Goal: Understand process/instructions: Learn how to perform a task or action

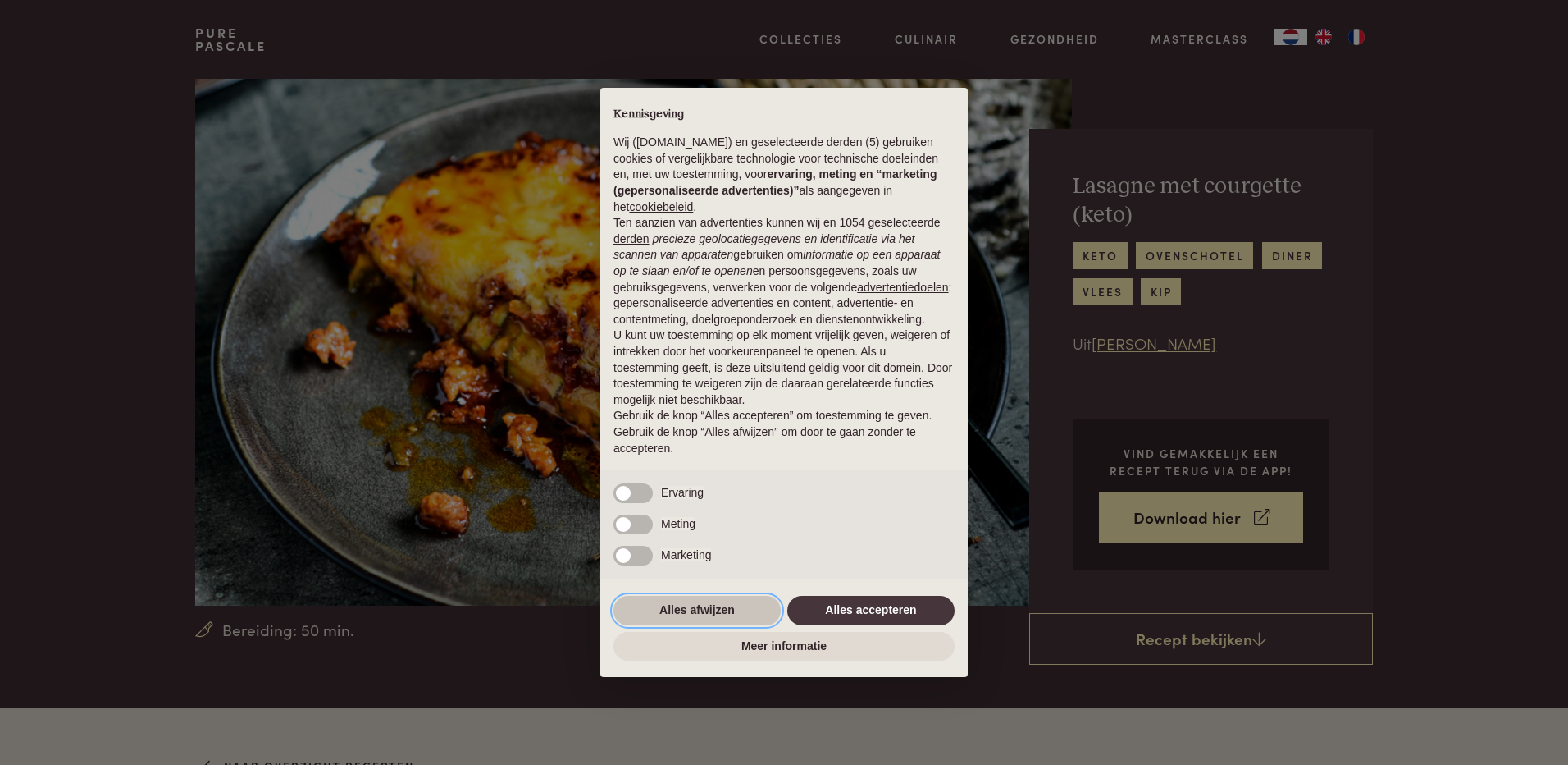
click at [705, 607] on button "Alles afwijzen" at bounding box center [696, 610] width 167 height 30
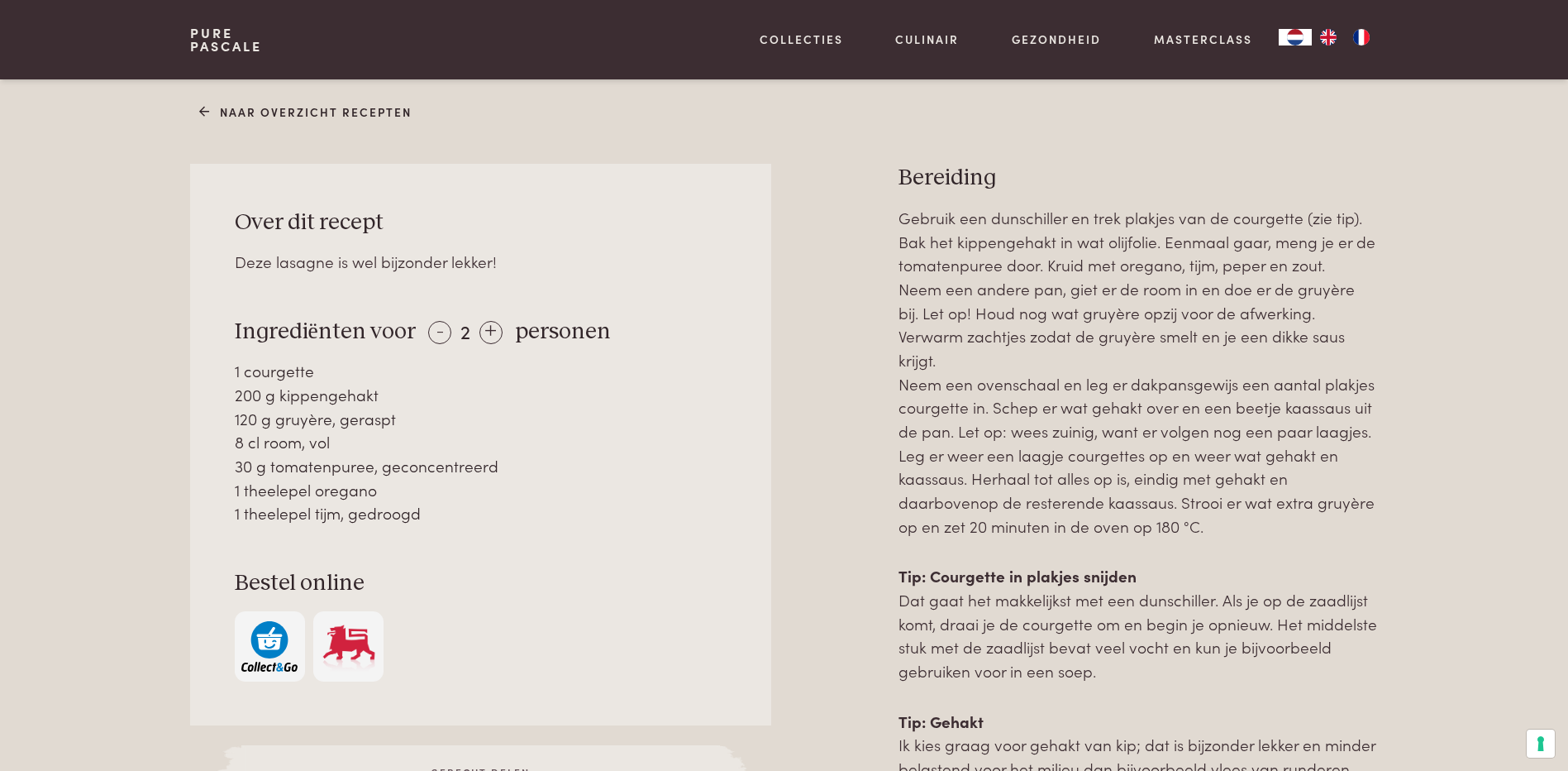
scroll to position [661, 0]
click at [341, 639] on img at bounding box center [349, 644] width 56 height 51
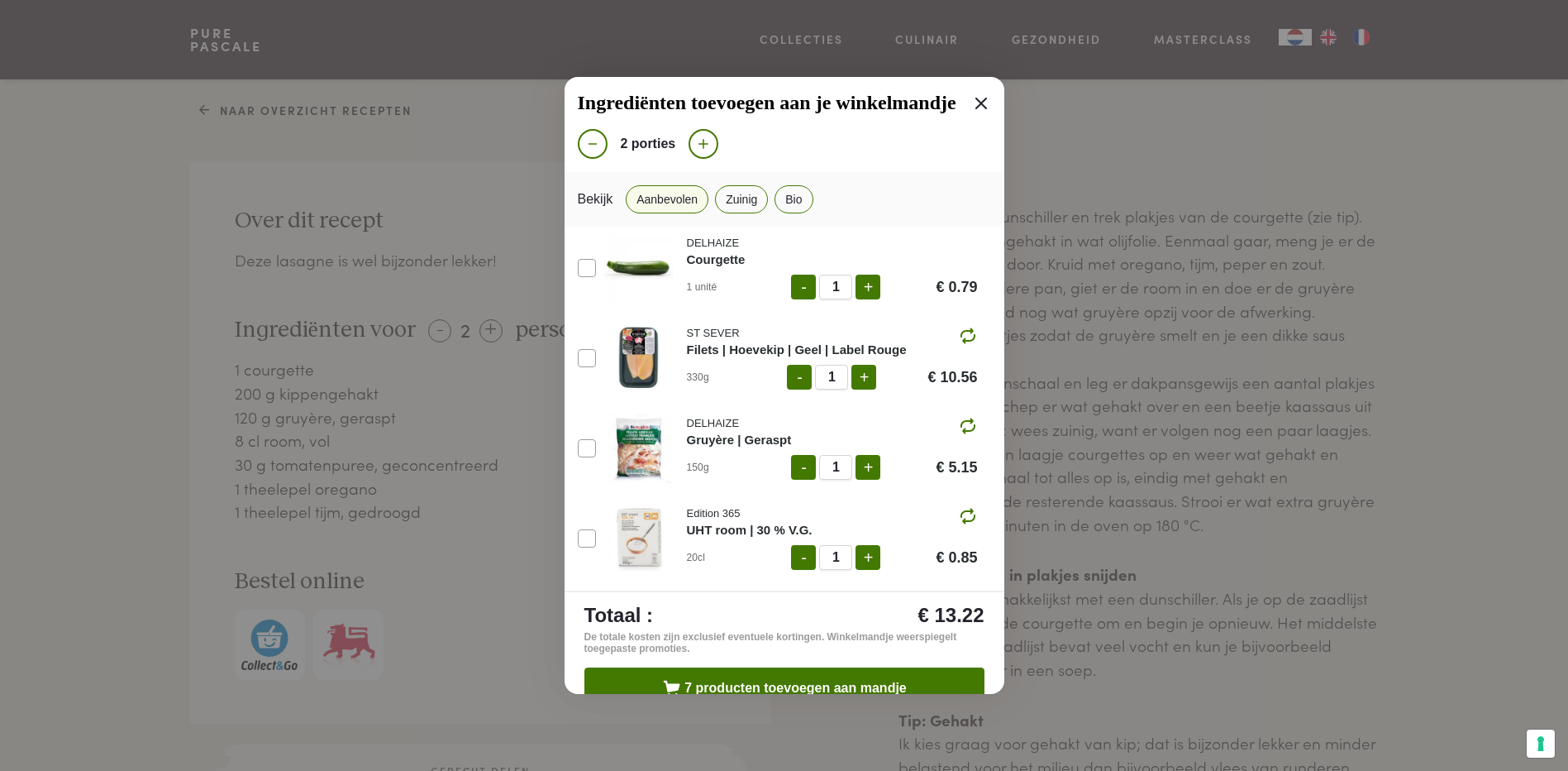
scroll to position [0, 0]
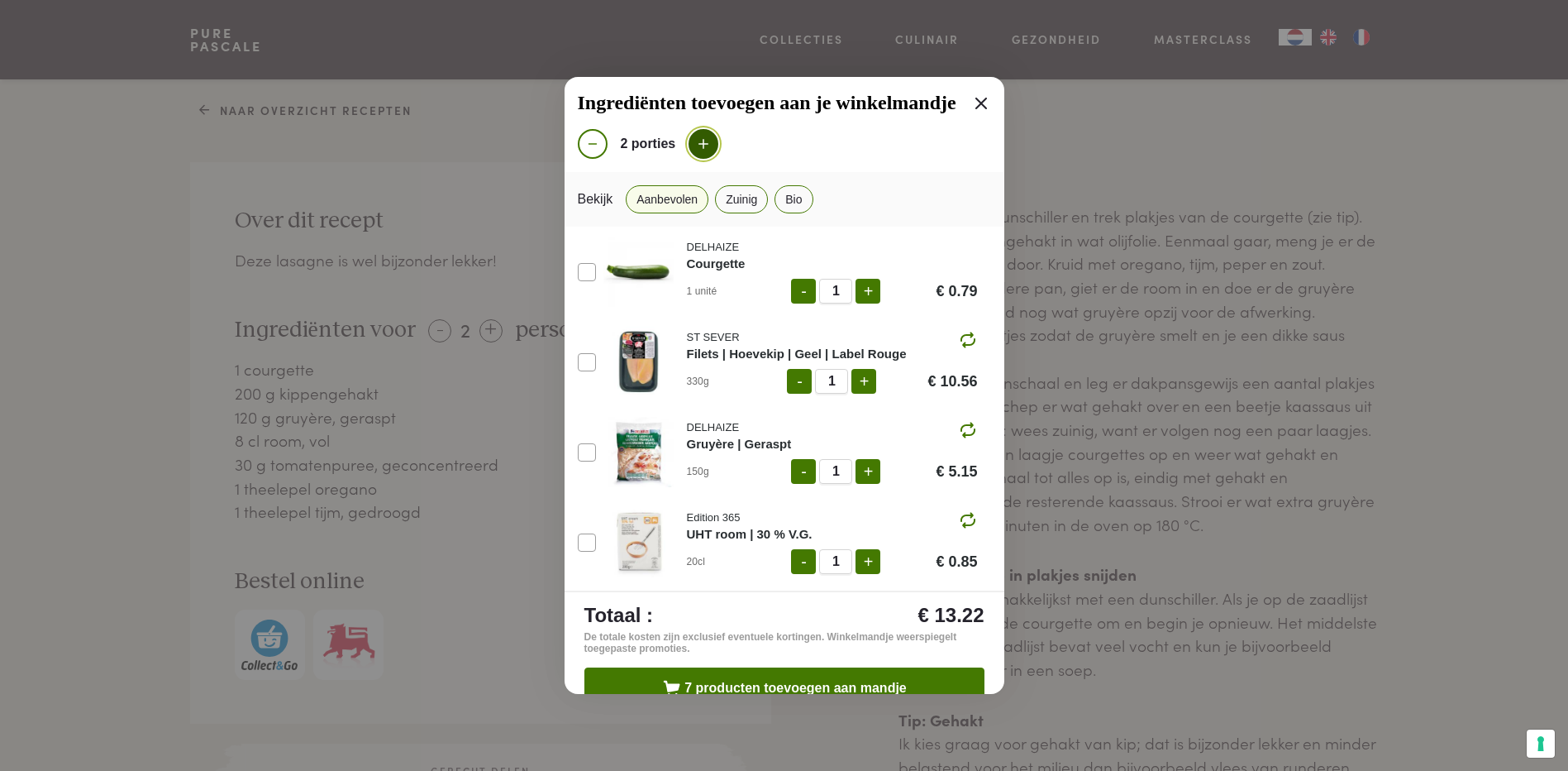
click at [699, 139] on icon at bounding box center [704, 144] width 15 height 15
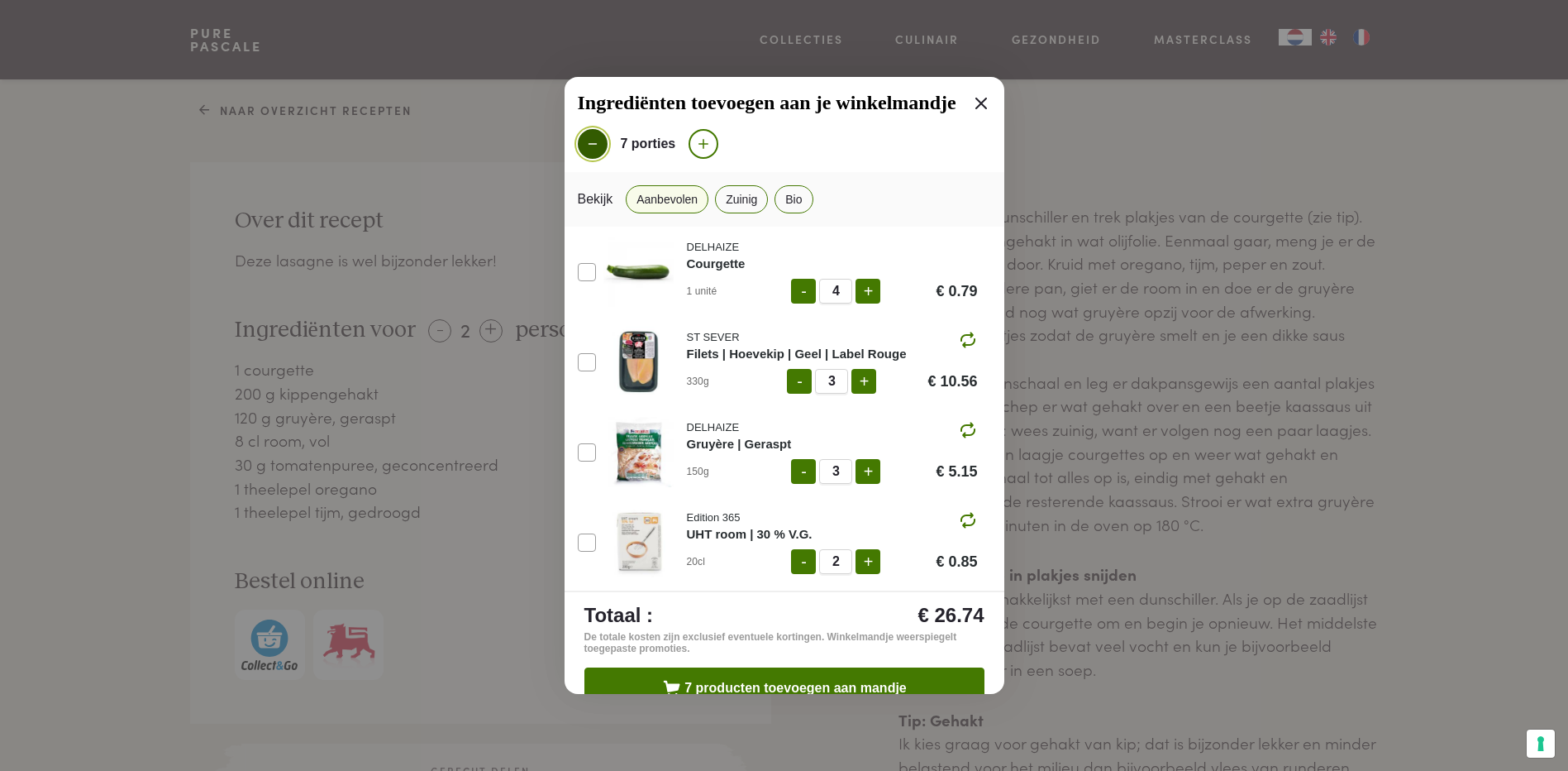
click at [589, 144] on icon at bounding box center [592, 144] width 15 height 15
click at [976, 105] on icon at bounding box center [981, 104] width 12 height 12
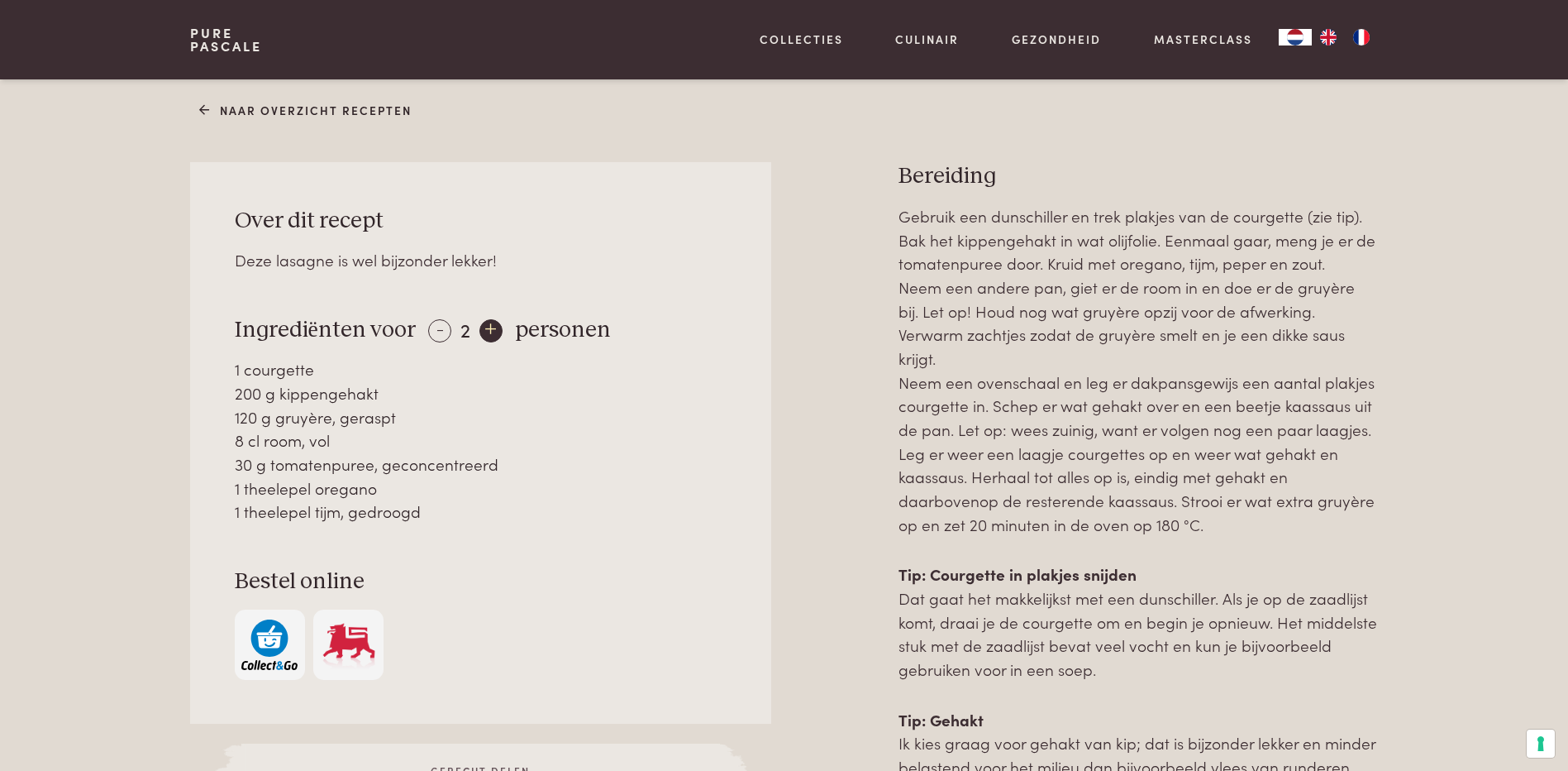
click at [489, 332] on div "+" at bounding box center [491, 331] width 23 height 23
click at [489, 332] on div "+" at bounding box center [492, 331] width 23 height 23
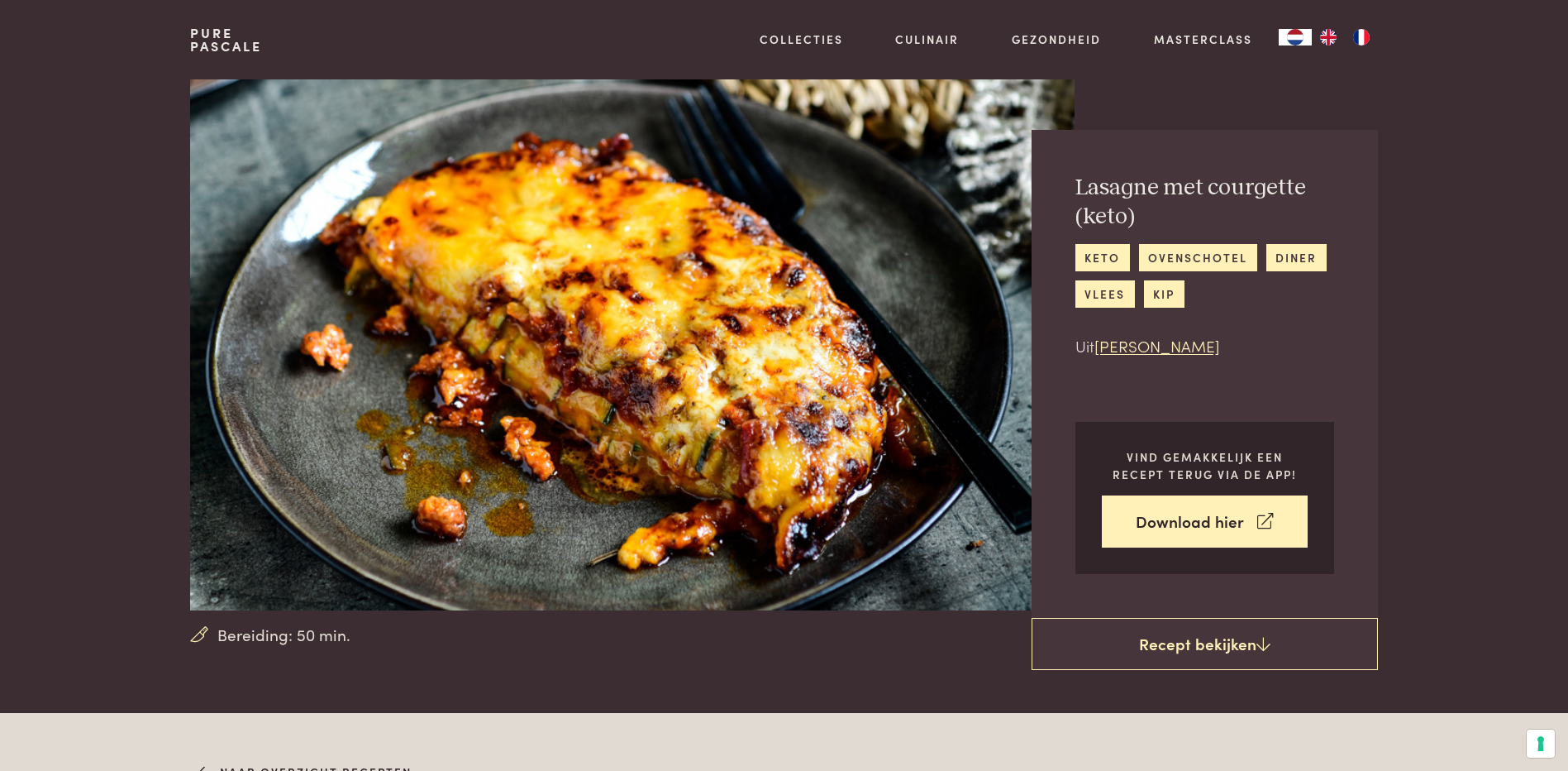
click at [1097, 183] on h2 "Lasagne met courgette (keto)" at bounding box center [1205, 202] width 259 height 57
drag, startPoint x: 1077, startPoint y: 184, endPoint x: 1304, endPoint y: 187, distance: 227.0
click at [1304, 187] on h2 "Lasagne met courgette (keto)" at bounding box center [1205, 202] width 259 height 57
drag, startPoint x: 1304, startPoint y: 187, endPoint x: 1200, endPoint y: 188, distance: 104.0
copy h2 "Lasagne met courgette"
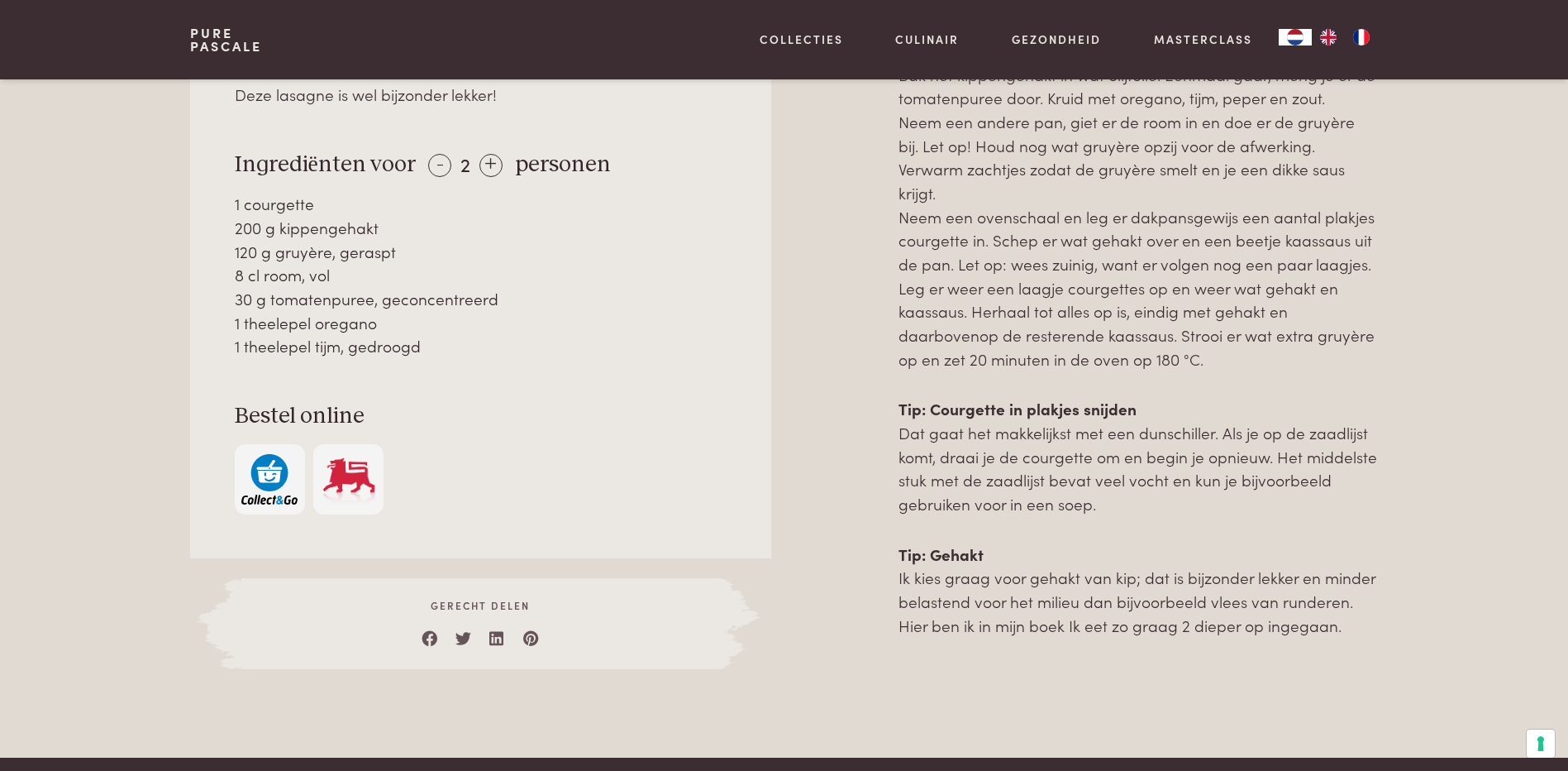
scroll to position [661, 0]
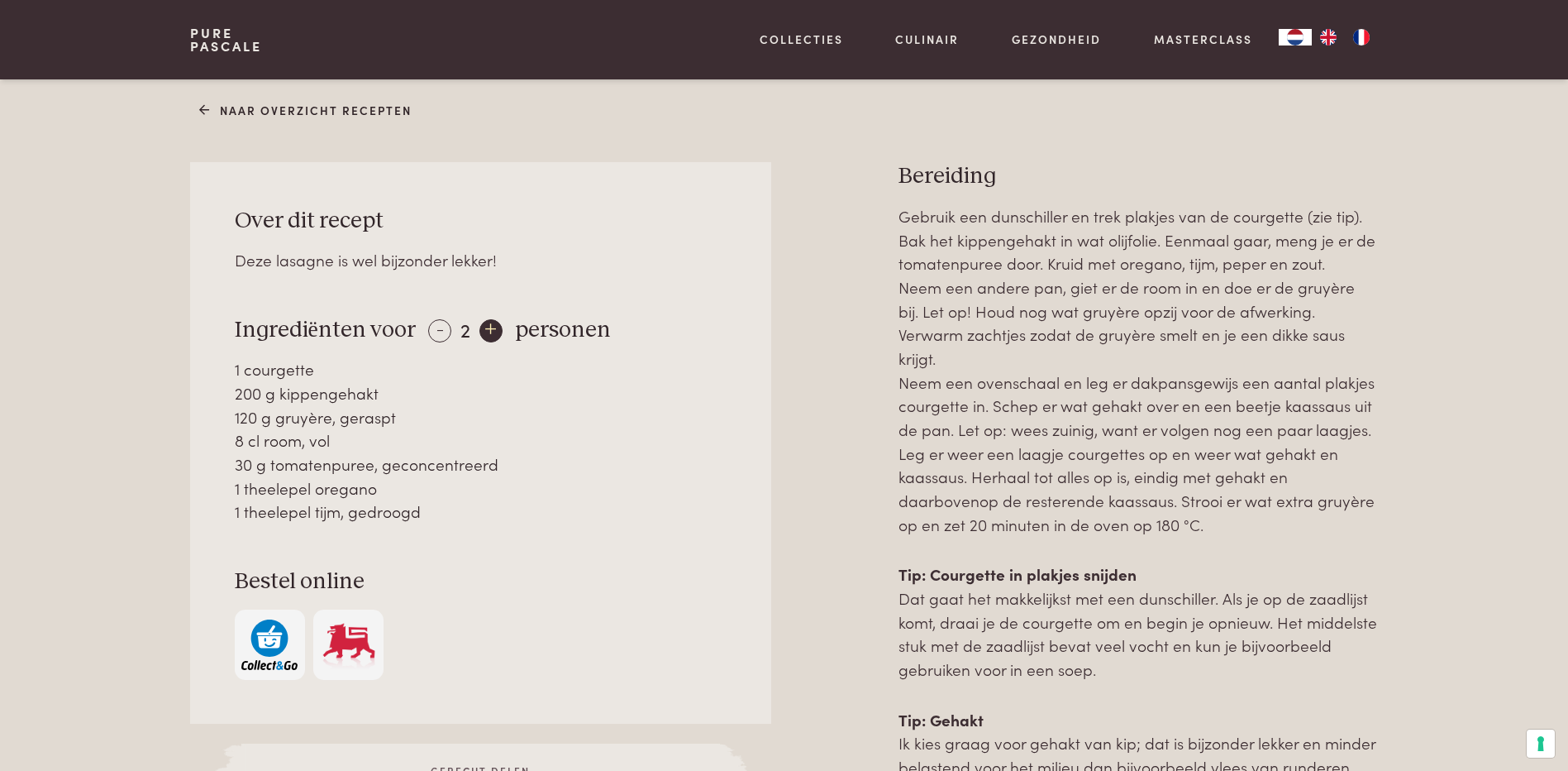
click at [484, 325] on div "+" at bounding box center [491, 331] width 23 height 23
click at [484, 325] on div "+" at bounding box center [492, 331] width 23 height 23
click at [227, 325] on div "Over dit recept Deze lasagne is wel bijzonder lekker! Ingrediënten voor - 6 + p…" at bounding box center [480, 442] width 580 height 561
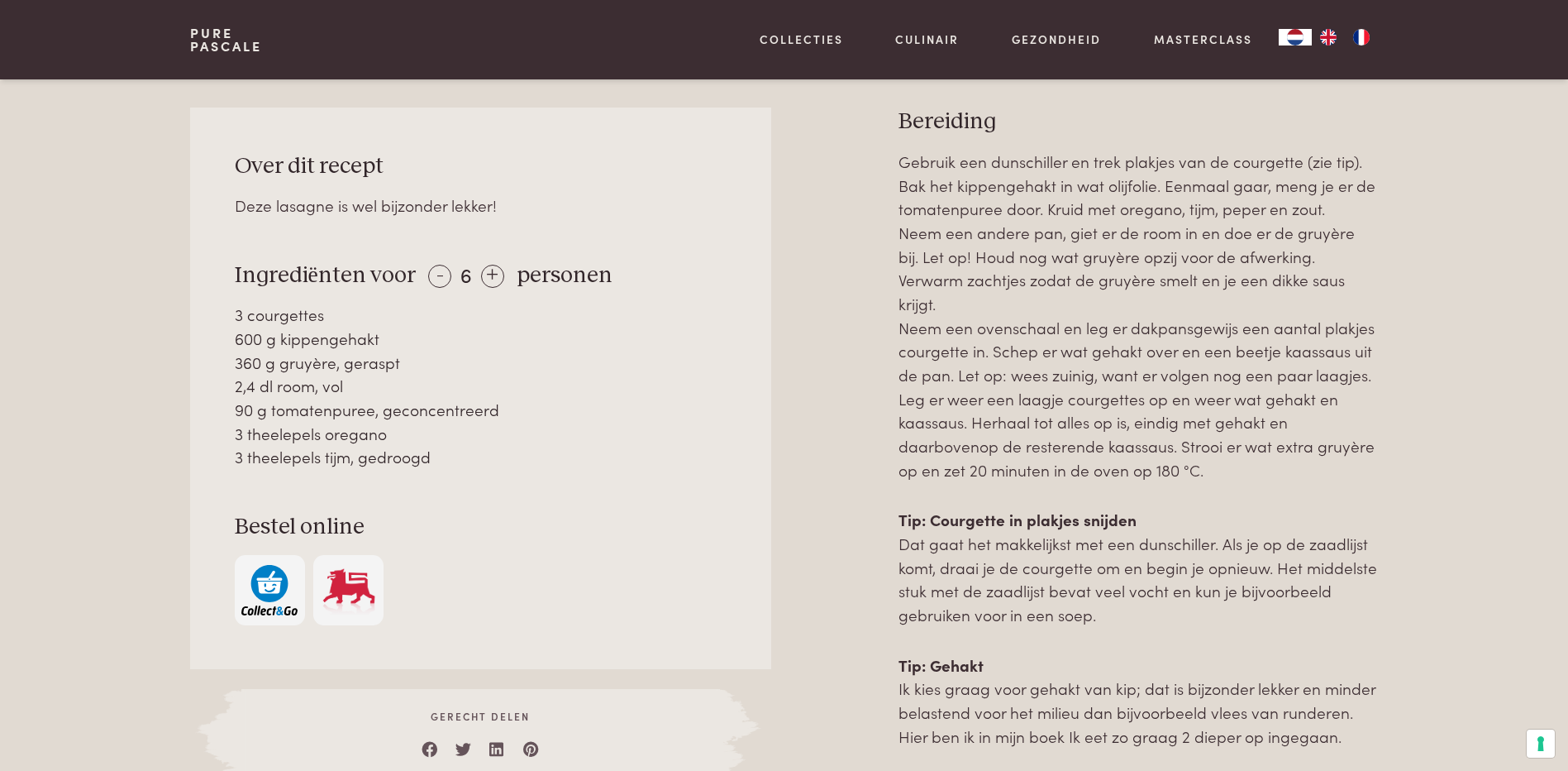
scroll to position [728, 0]
